Goal: Information Seeking & Learning: Learn about a topic

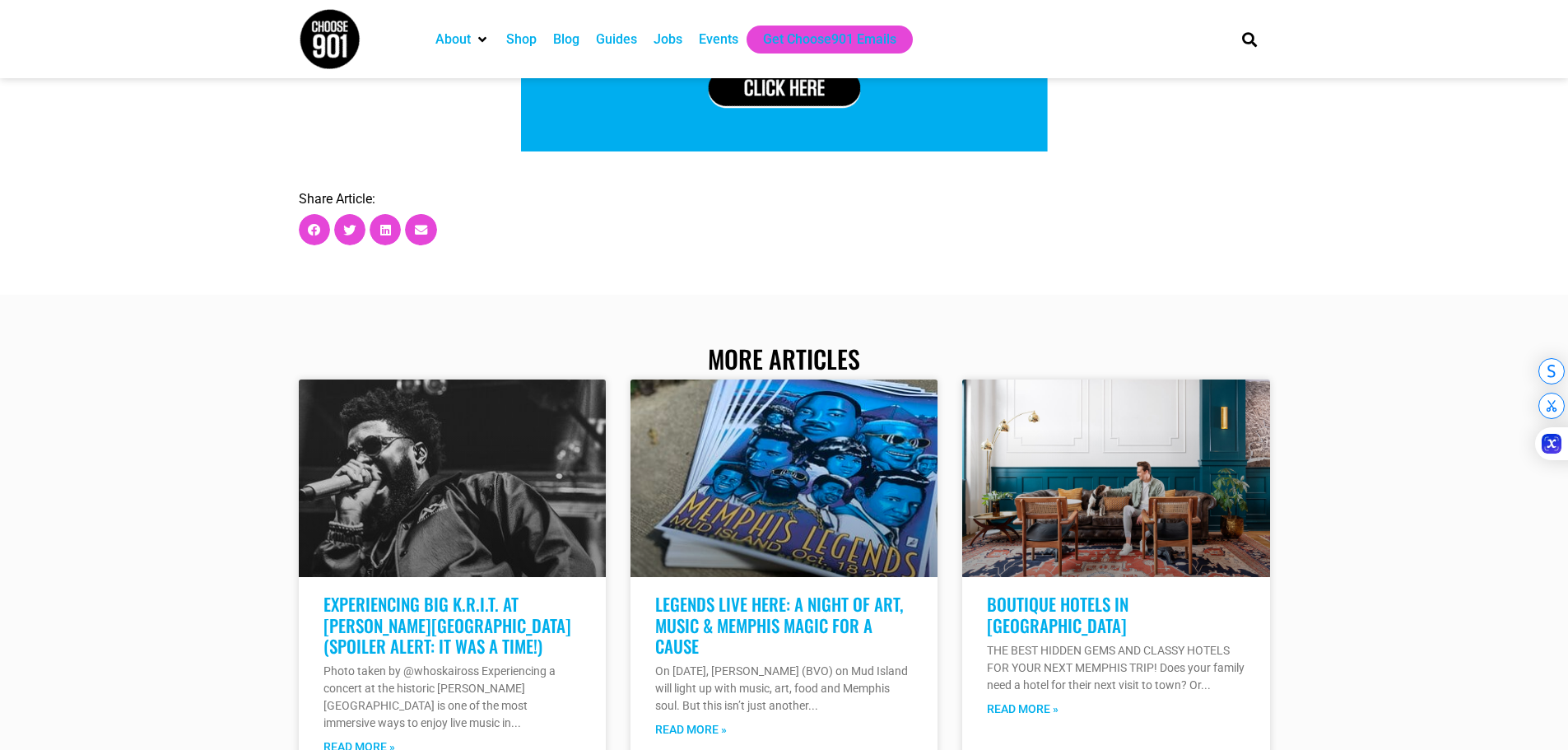
scroll to position [5761, 0]
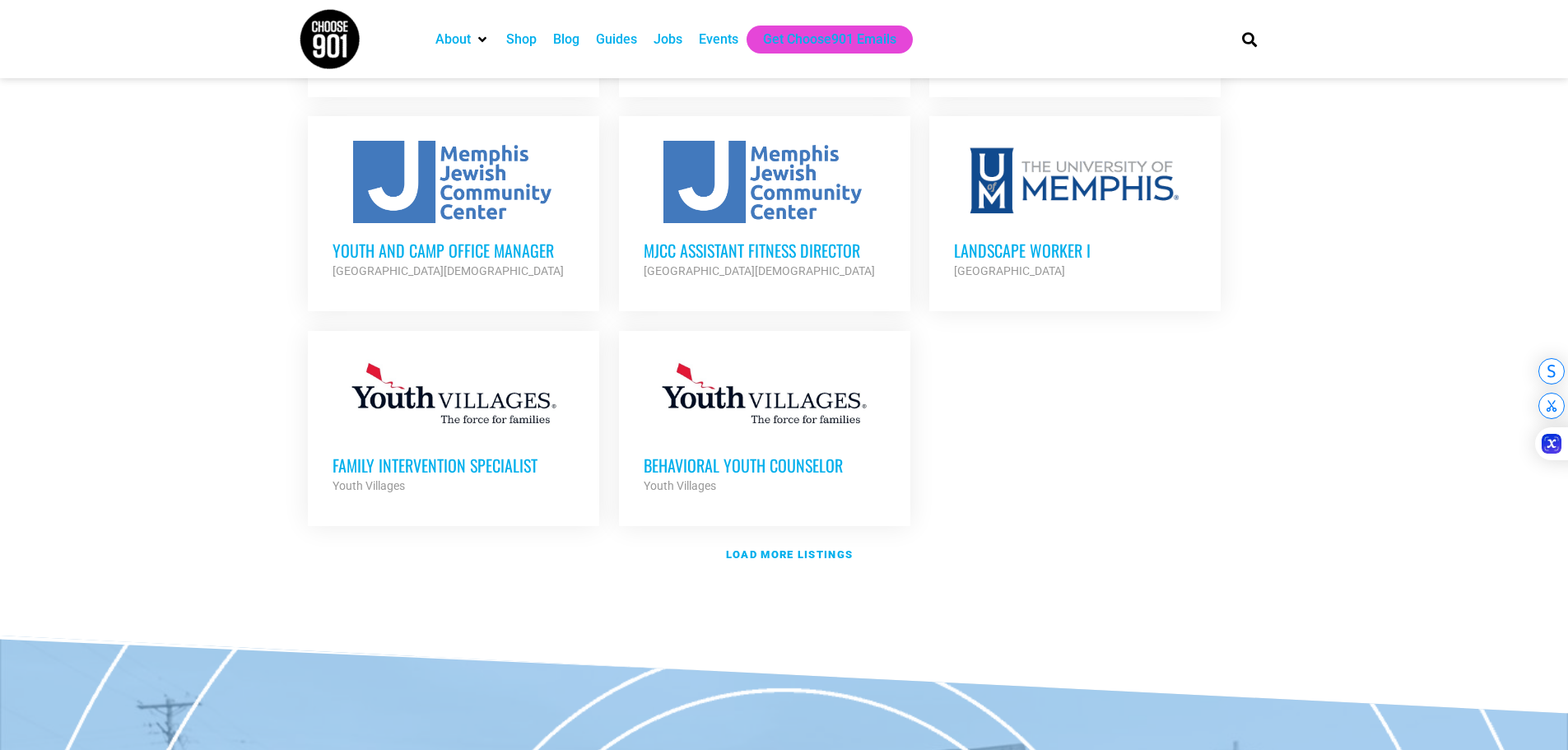
scroll to position [1893, 0]
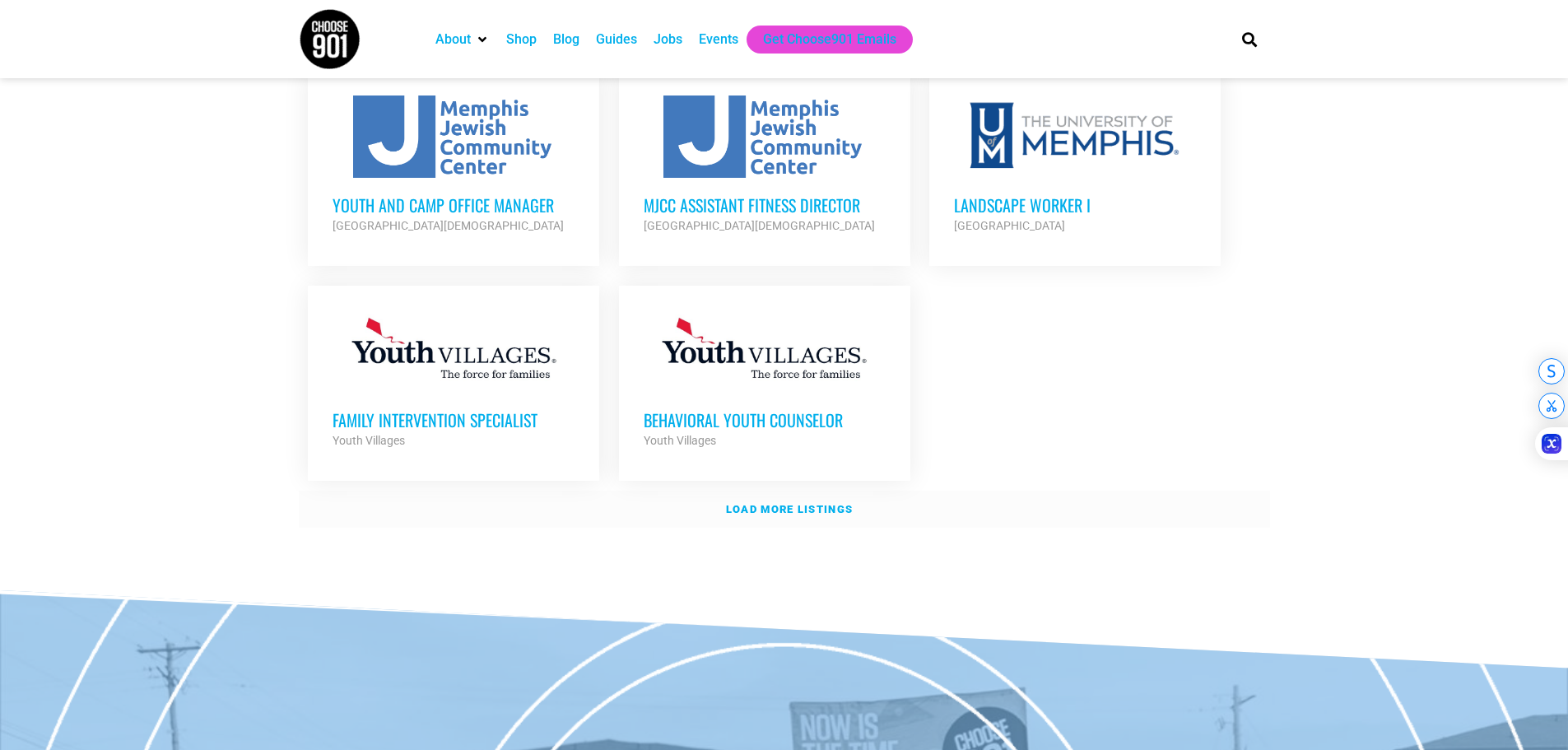
click at [767, 515] on strong "Load more listings" at bounding box center [789, 509] width 127 height 13
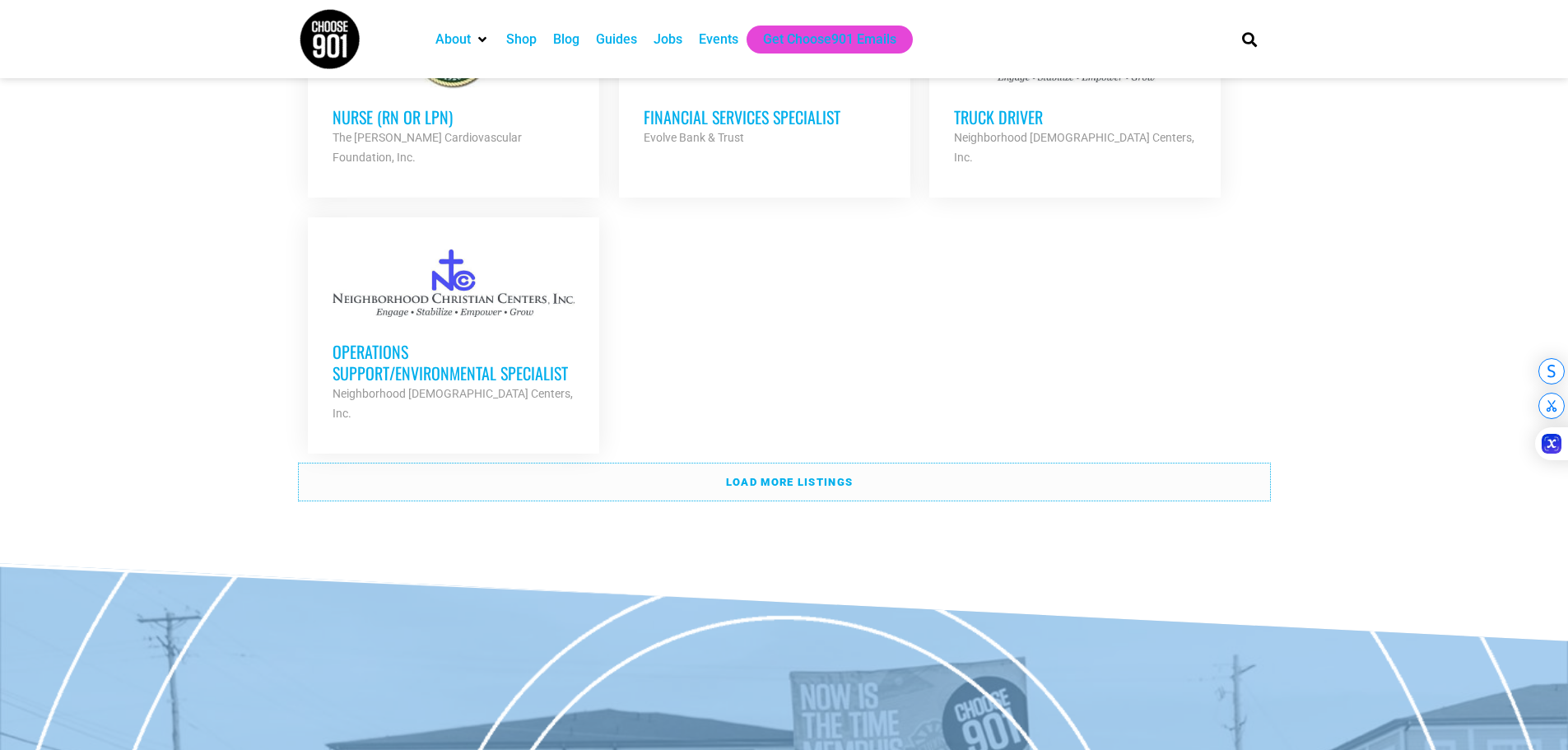
scroll to position [3621, 0]
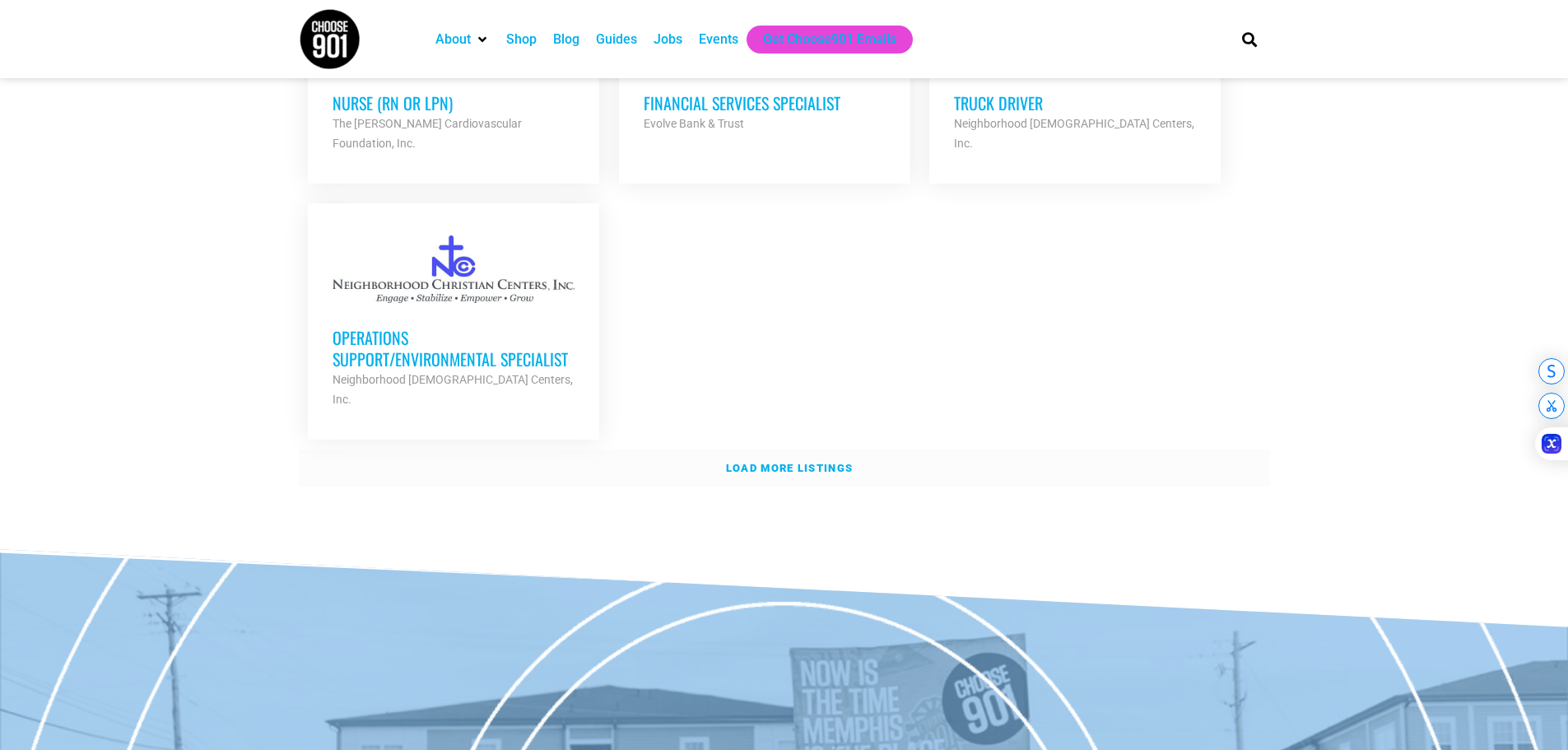
click at [798, 487] on link "Load more listings" at bounding box center [784, 469] width 972 height 38
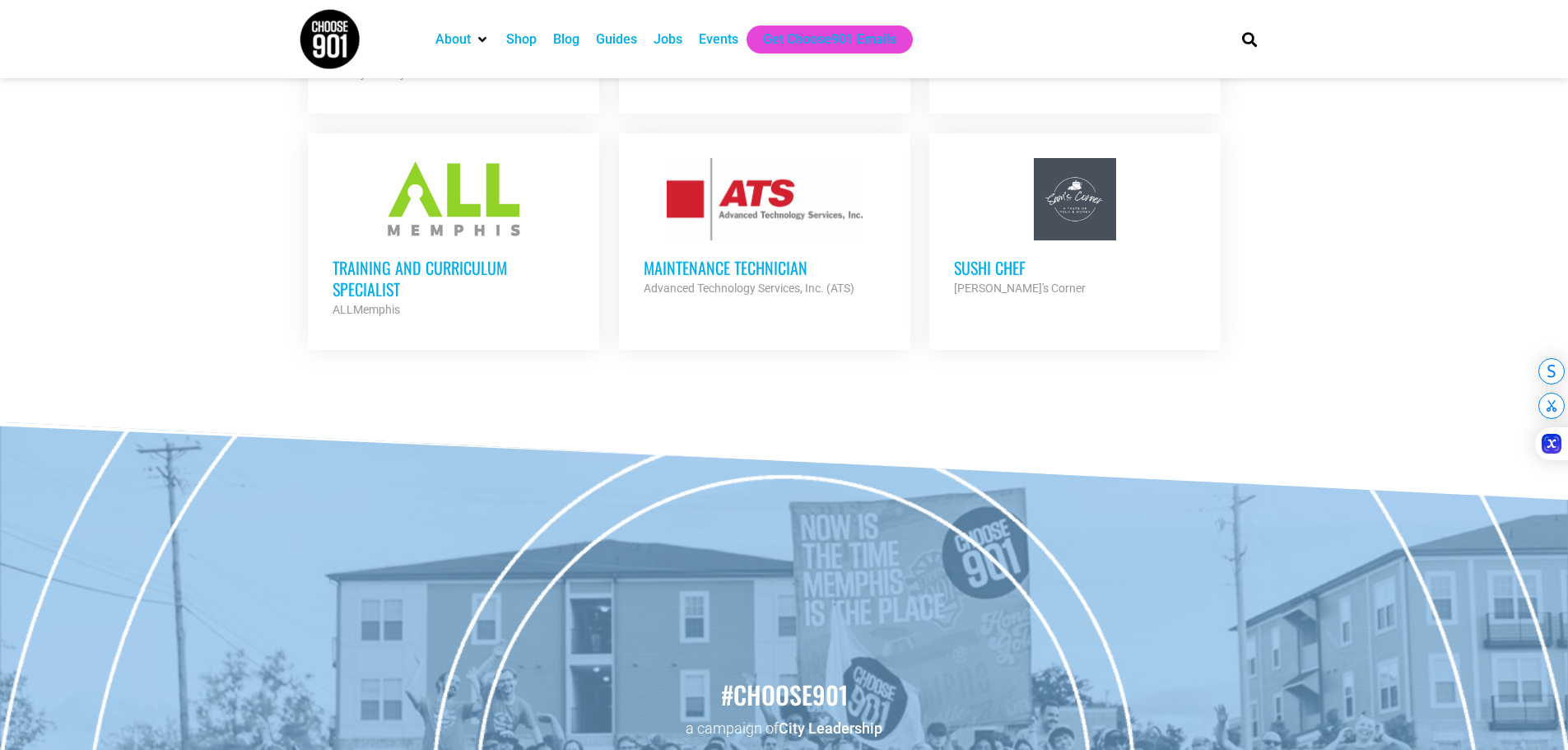
scroll to position [4773, 0]
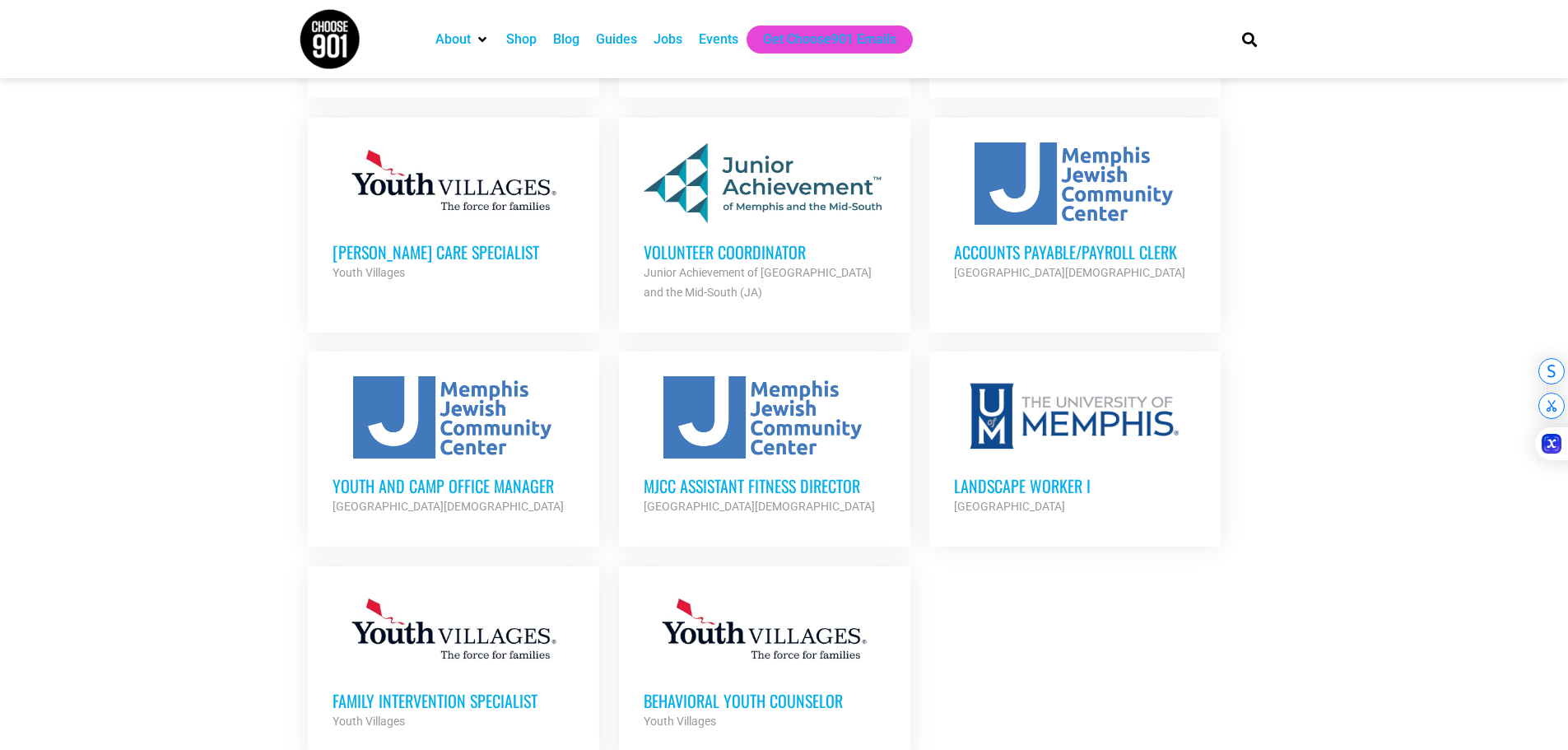
scroll to position [1601, 0]
